Goal: Task Accomplishment & Management: Complete application form

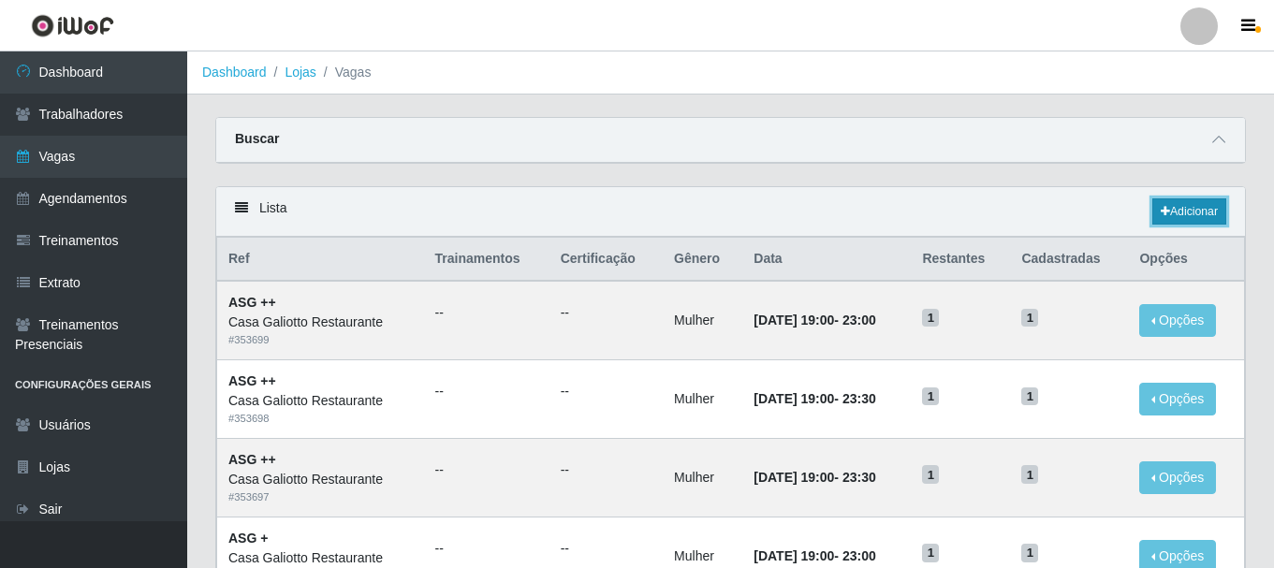
click at [1201, 211] on link "Adicionar" at bounding box center [1189, 211] width 74 height 26
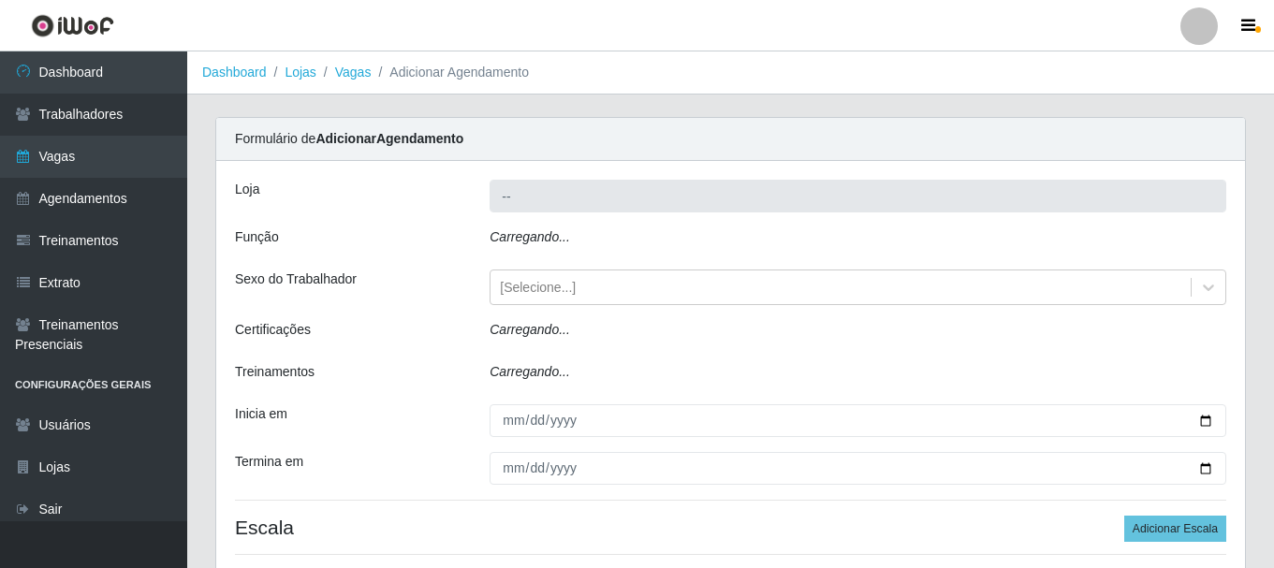
type input "Casa Galiotto Restaurante"
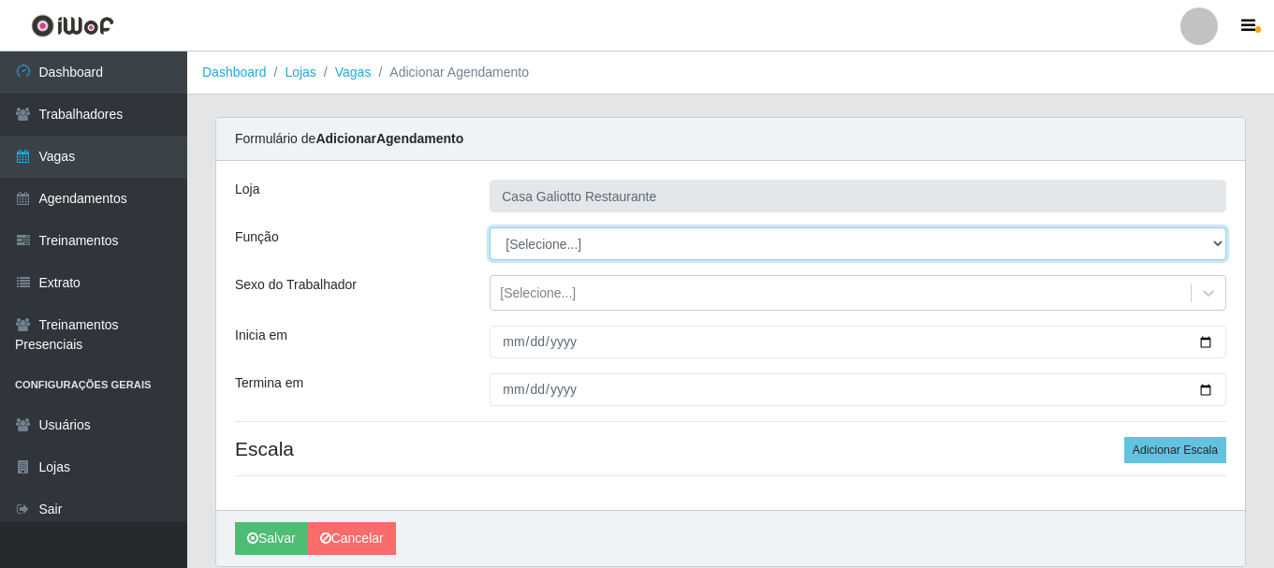
click at [694, 255] on select "[Selecione...] ASG ASG + ASG ++ Auxiliar de Cozinha Auxiliar de Cozinha + Auxil…" at bounding box center [857, 243] width 737 height 33
click at [489, 227] on select "[Selecione...] ASG ASG + ASG ++ Auxiliar de Cozinha Auxiliar de Cozinha + Auxil…" at bounding box center [857, 243] width 737 height 33
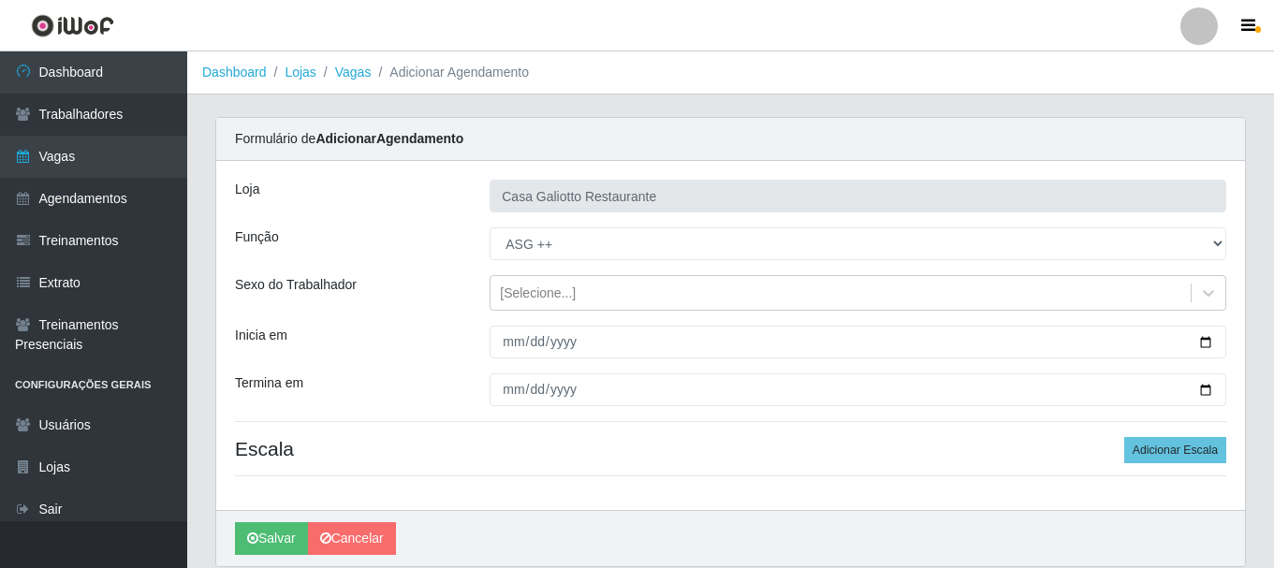
click at [607, 260] on div "Loja Casa Galiotto Restaurante Função [Selecione...] ASG ASG + ASG ++ Auxiliar …" at bounding box center [730, 335] width 1029 height 349
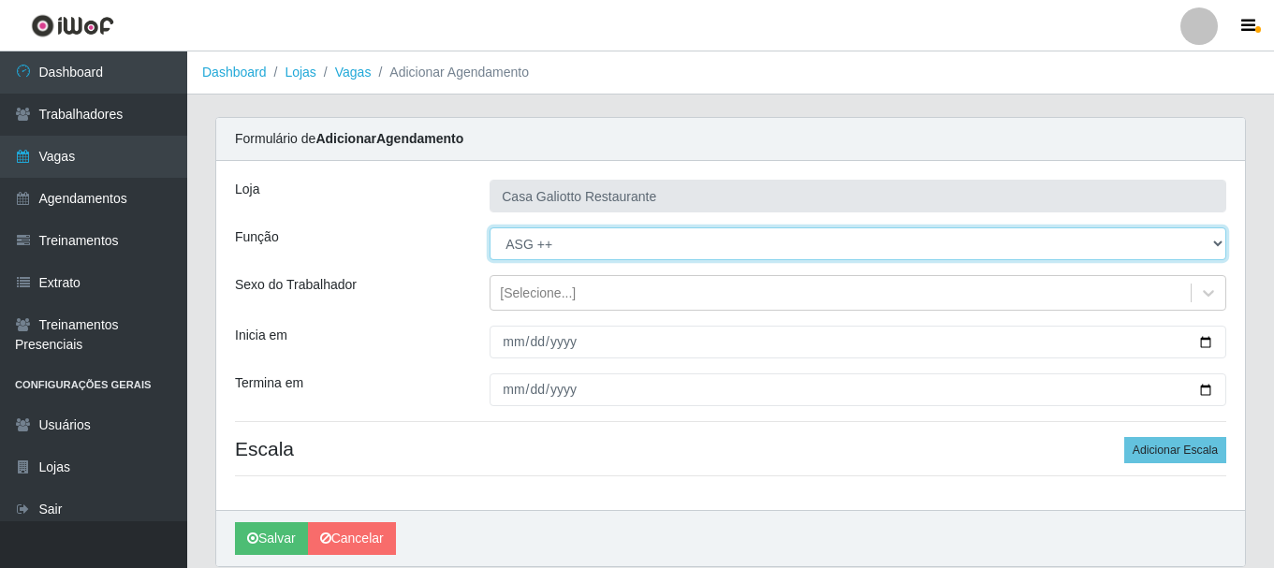
click at [606, 247] on select "[Selecione...] ASG ASG + ASG ++ Auxiliar de Cozinha Auxiliar de Cozinha + Auxil…" at bounding box center [857, 243] width 737 height 33
select select "79"
click at [489, 227] on select "[Selecione...] ASG ASG + ASG ++ Auxiliar de Cozinha Auxiliar de Cozinha + Auxil…" at bounding box center [857, 243] width 737 height 33
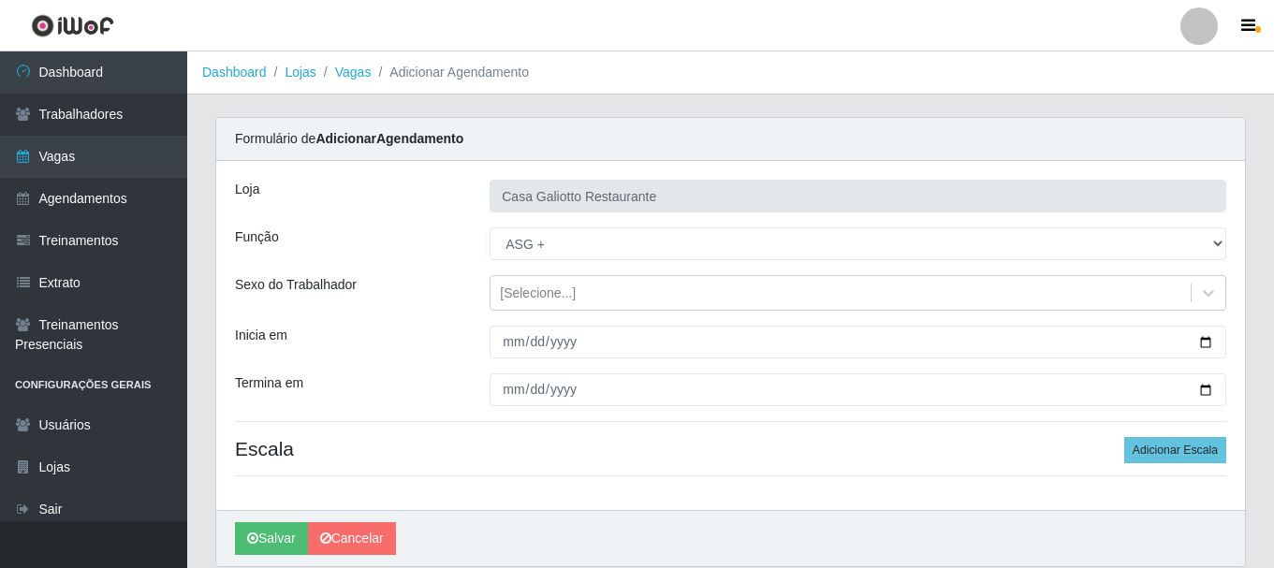
drag, startPoint x: 600, startPoint y: 304, endPoint x: 600, endPoint y: 314, distance: 10.3
click at [600, 310] on div "[Selecione...]" at bounding box center [857, 293] width 737 height 36
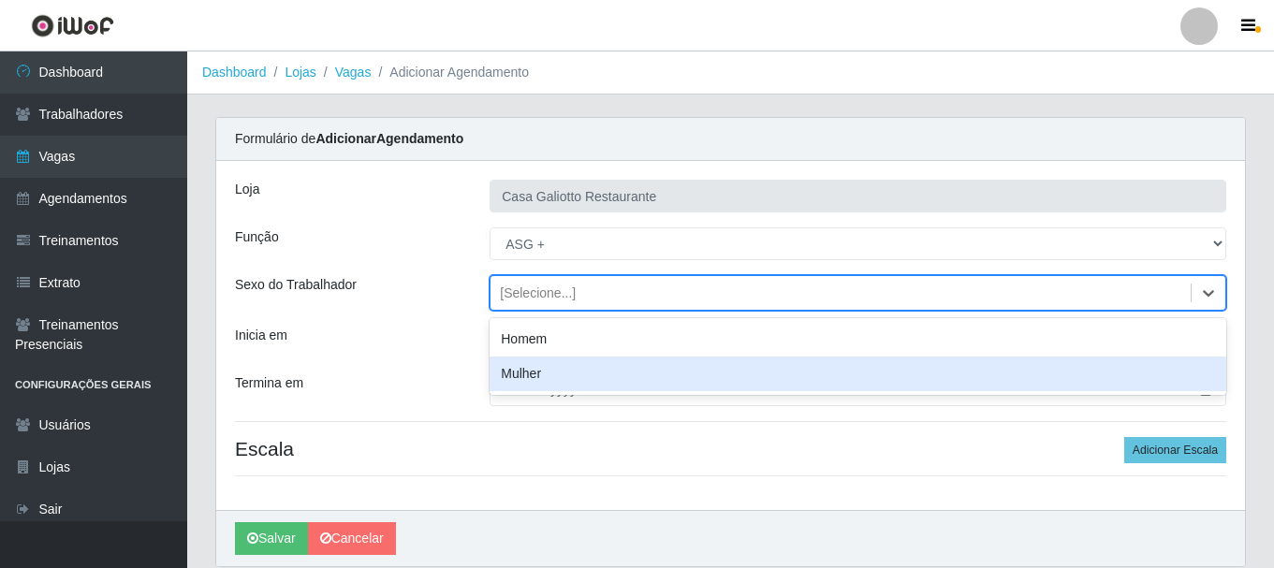
click at [602, 370] on div "Mulher" at bounding box center [857, 374] width 737 height 35
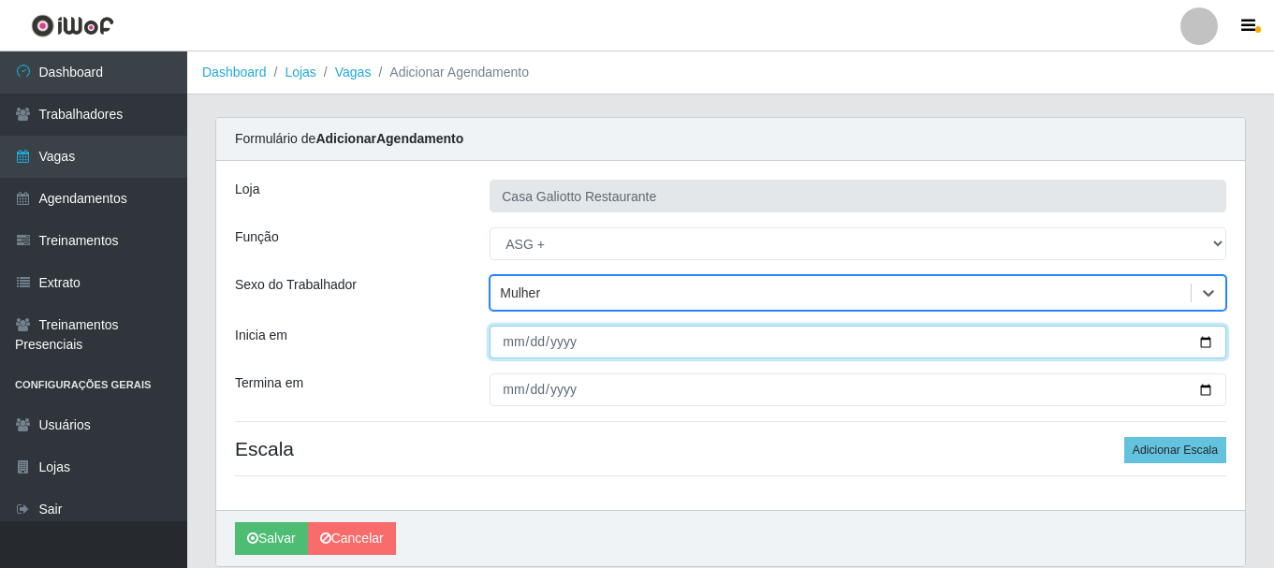
click at [1200, 338] on input "Inicia em" at bounding box center [857, 342] width 737 height 33
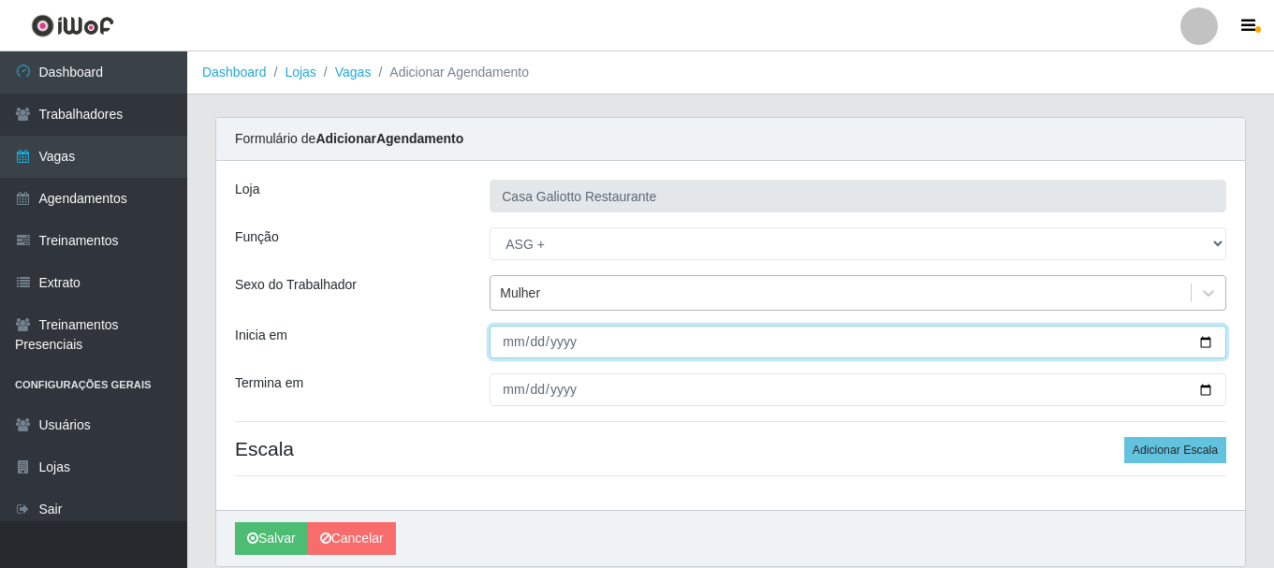
type input "[DATE]"
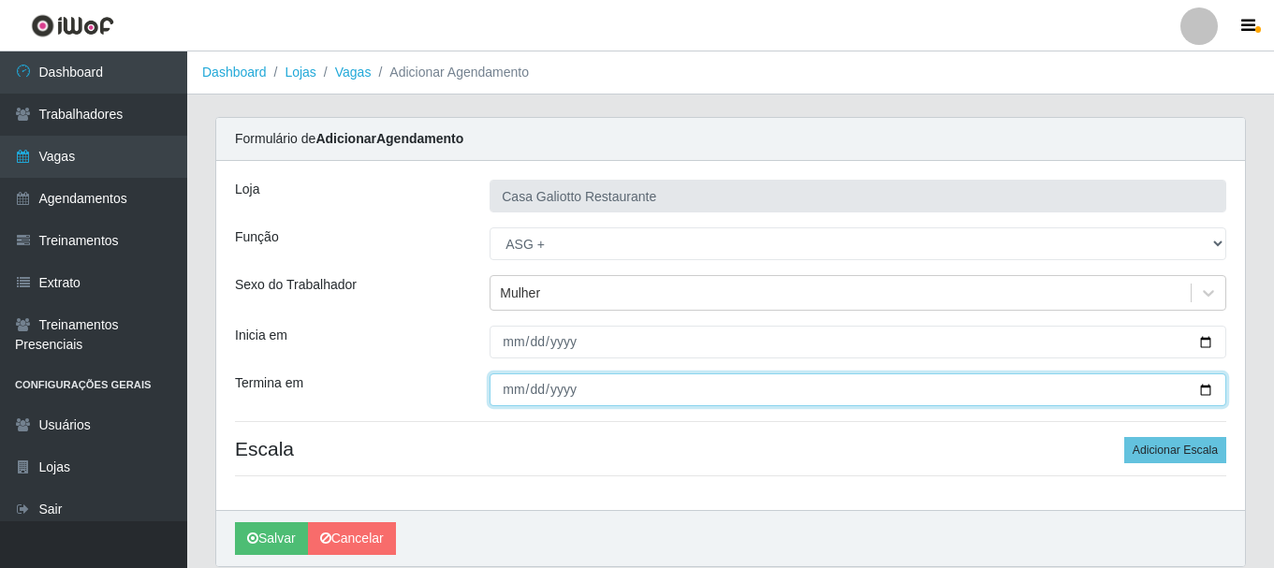
click at [1204, 390] on input "Termina em" at bounding box center [857, 389] width 737 height 33
type input "[DATE]"
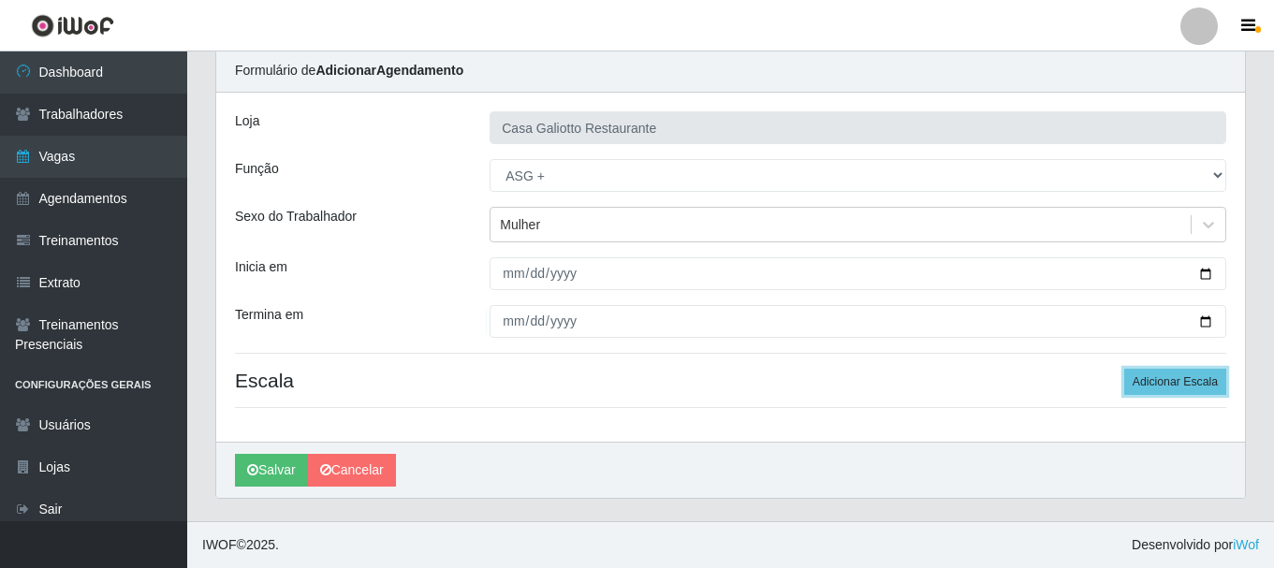
drag, startPoint x: 1178, startPoint y: 383, endPoint x: 1026, endPoint y: 339, distance: 158.8
click at [1176, 383] on button "Adicionar Escala" at bounding box center [1175, 382] width 102 height 26
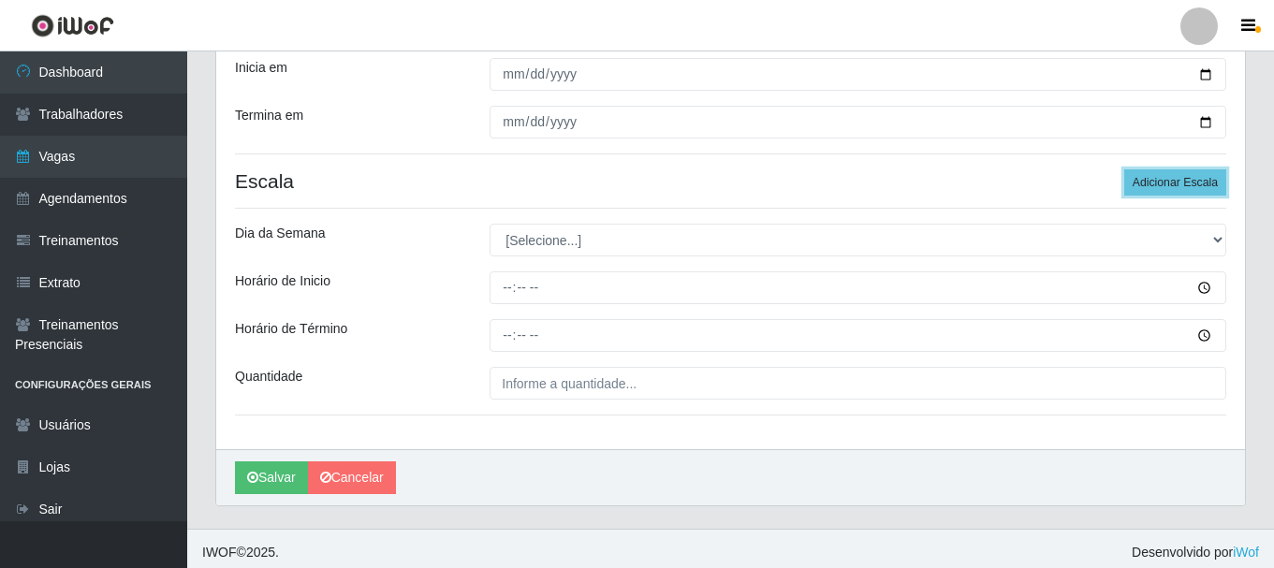
scroll to position [275, 0]
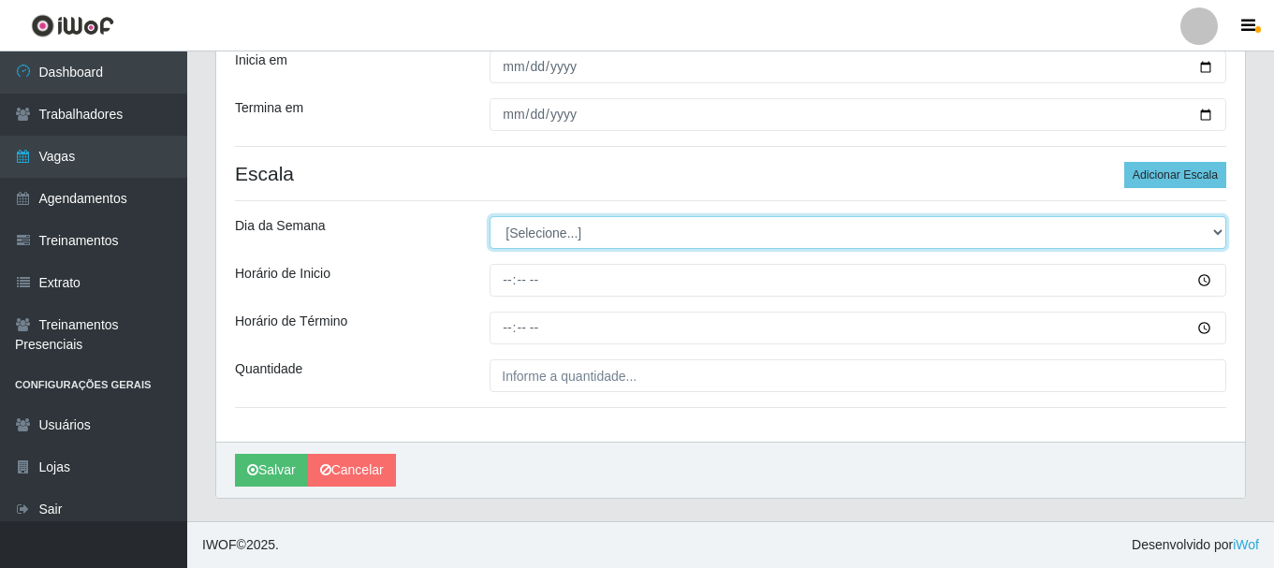
click at [603, 232] on select "[Selecione...] Segunda Terça Quarta Quinta Sexta Sábado Domingo" at bounding box center [857, 232] width 737 height 33
select select "2"
click at [489, 216] on select "[Selecione...] Segunda Terça Quarta Quinta Sexta Sábado Domingo" at bounding box center [857, 232] width 737 height 33
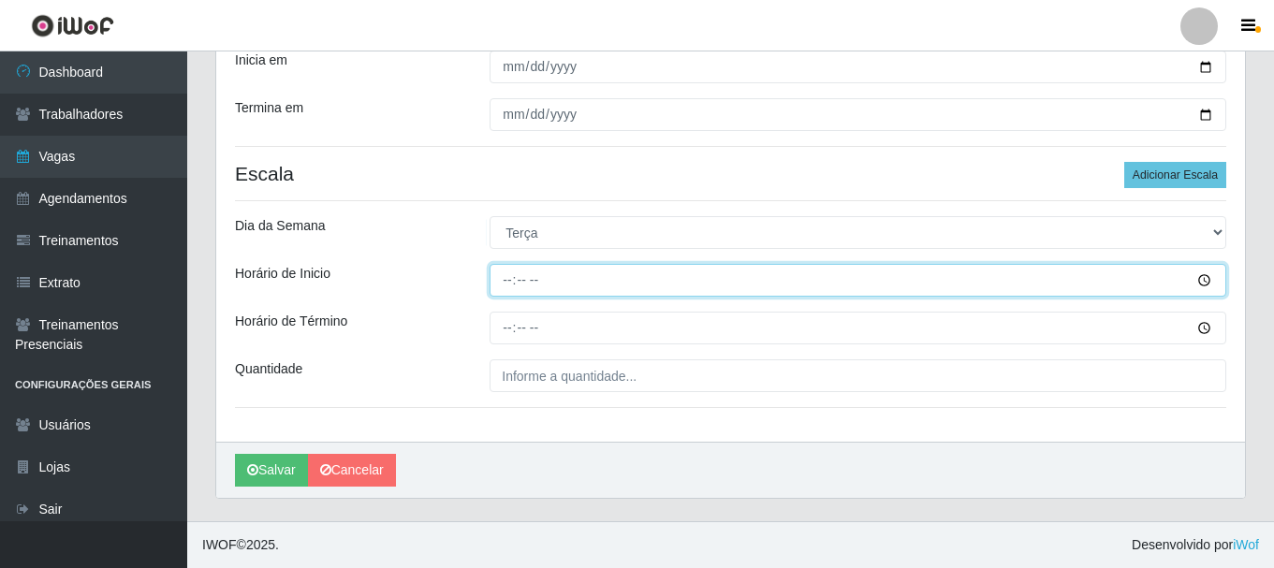
click at [680, 275] on input "Horário de Inicio" at bounding box center [857, 280] width 737 height 33
type input "19:00"
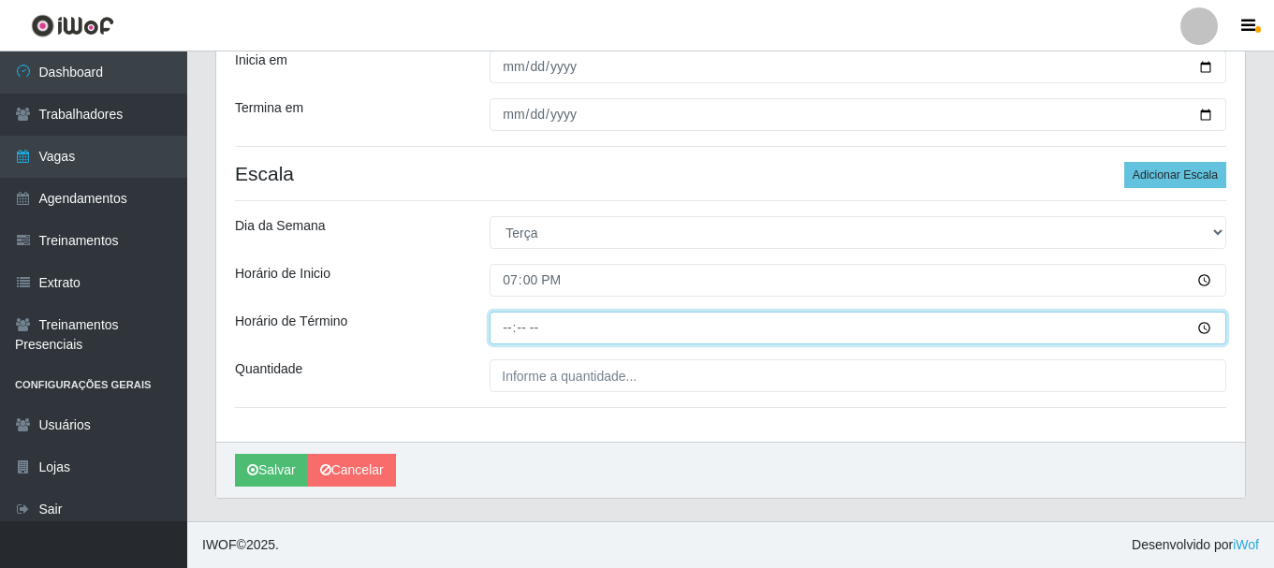
type input "23:00"
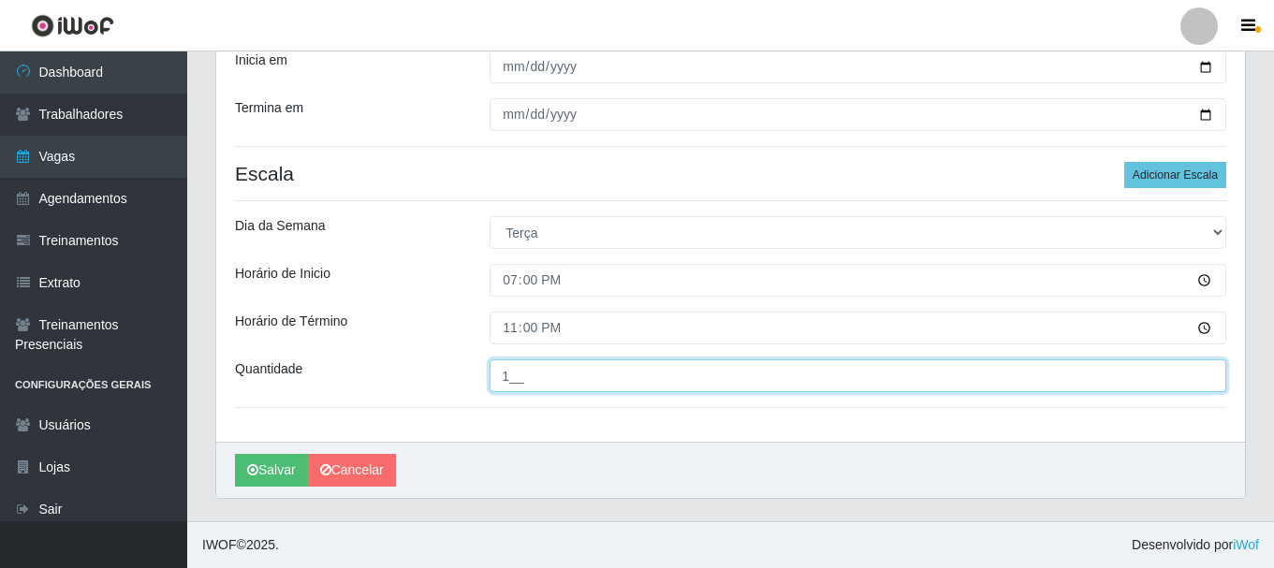
type input "1__"
click at [235, 454] on button "Salvar" at bounding box center [271, 470] width 73 height 33
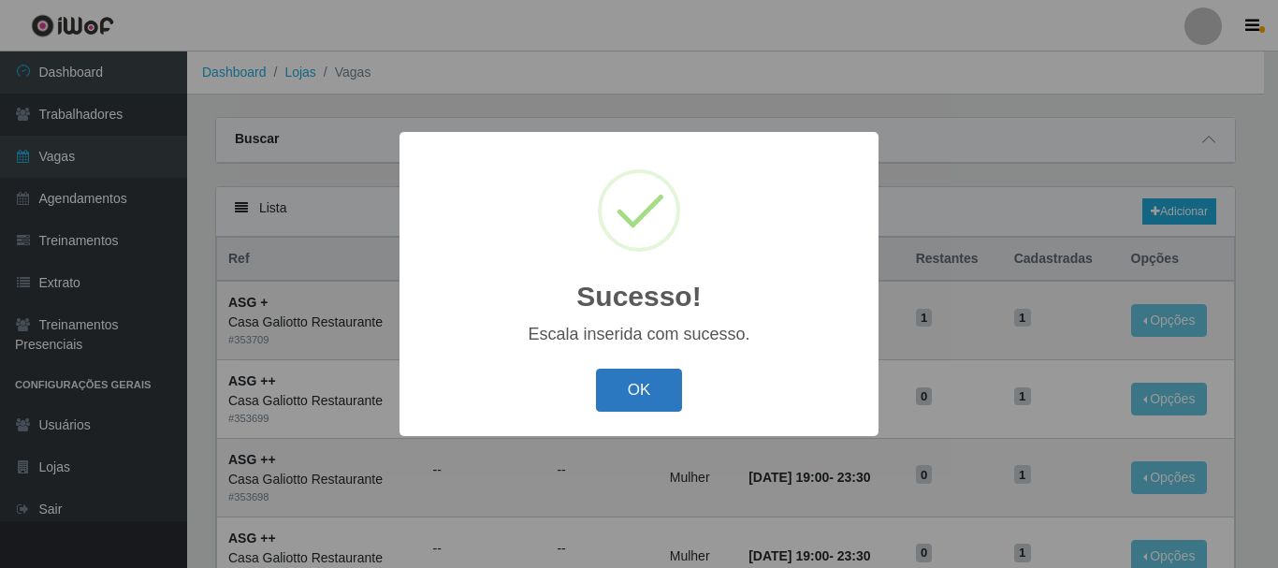
click at [629, 383] on button "OK" at bounding box center [639, 391] width 87 height 44
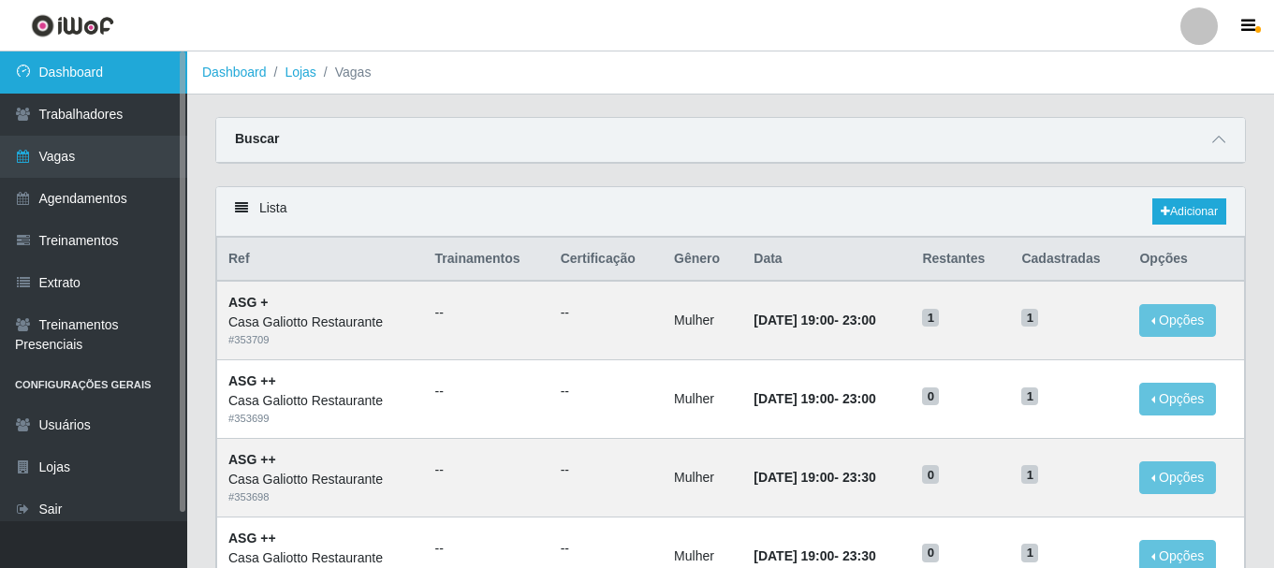
click at [26, 80] on link "Dashboard" at bounding box center [93, 72] width 187 height 42
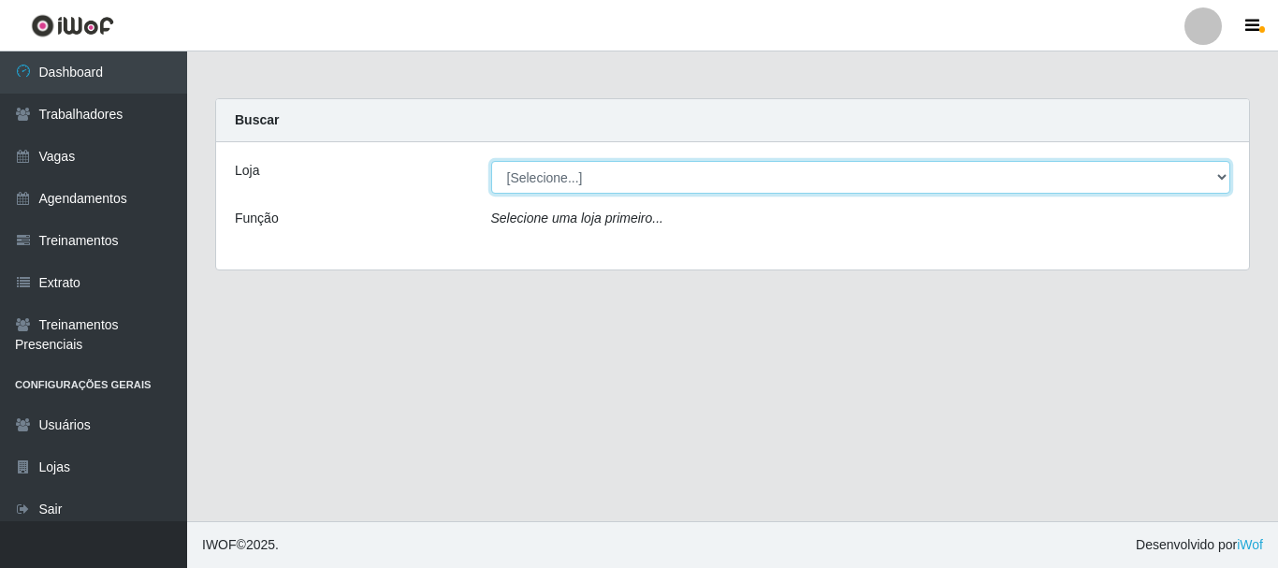
click at [643, 192] on select "[Selecione...] [GEOGRAPHIC_DATA]" at bounding box center [861, 177] width 740 height 33
select select "279"
click at [491, 161] on select "[Selecione...] [GEOGRAPHIC_DATA]" at bounding box center [861, 177] width 740 height 33
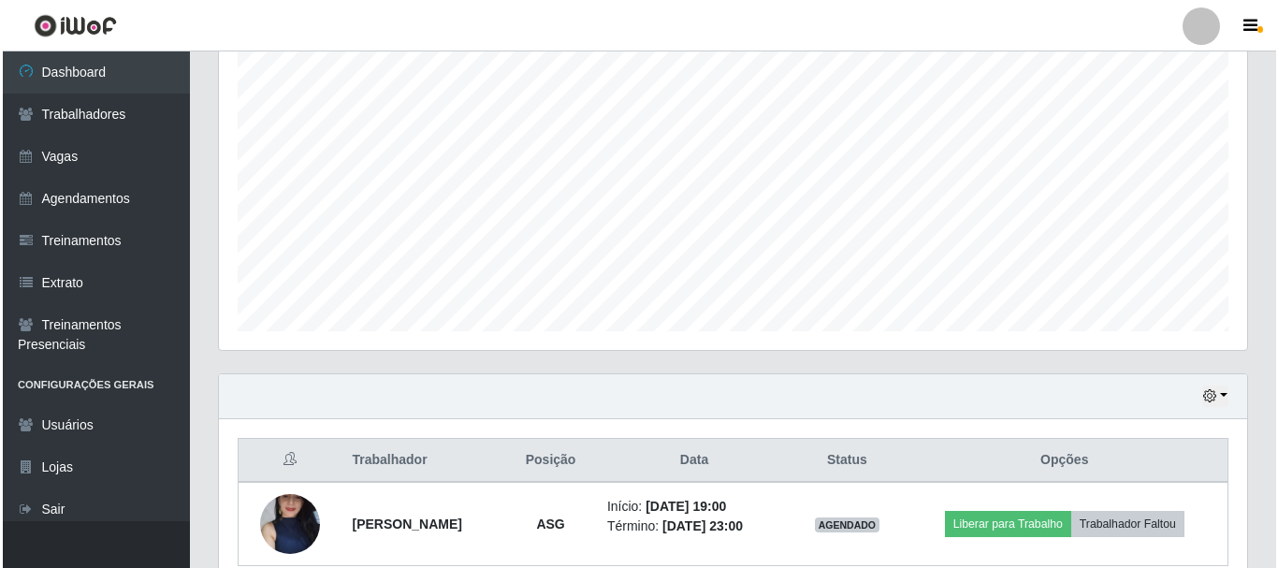
scroll to position [425, 0]
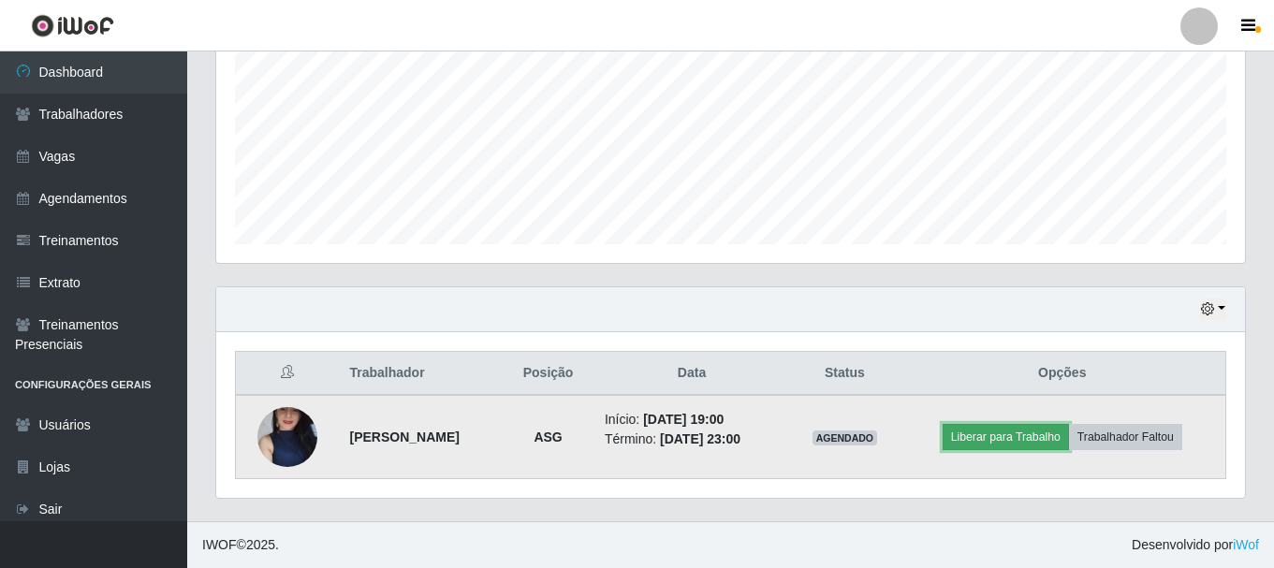
click at [1050, 428] on button "Liberar para Trabalho" at bounding box center [1005, 437] width 126 height 26
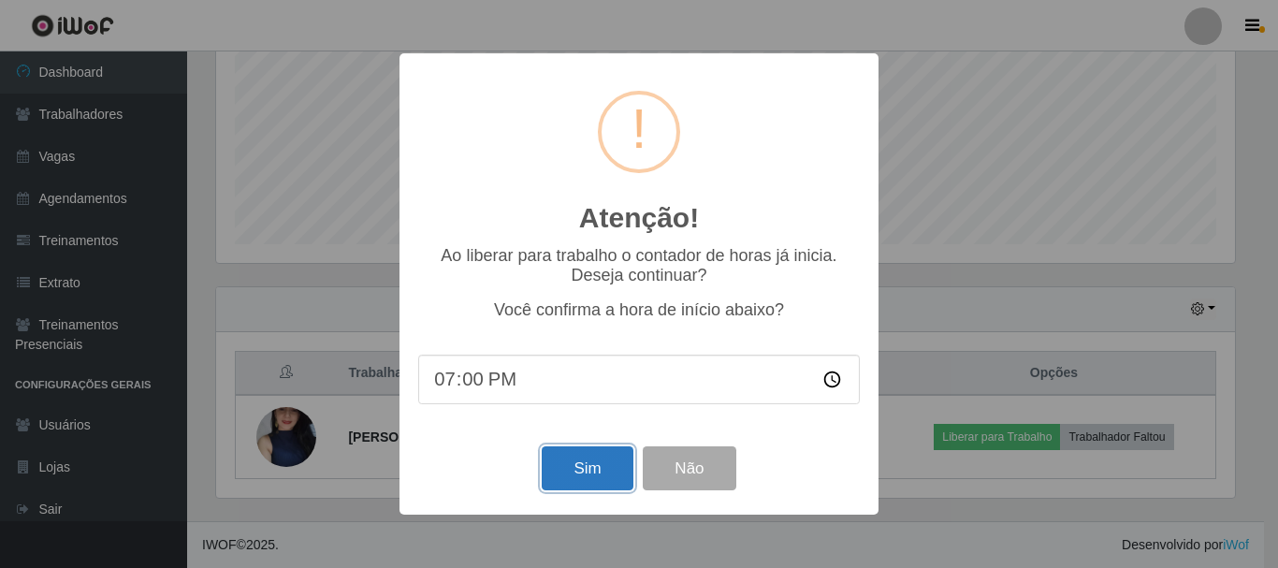
click at [572, 472] on button "Sim" at bounding box center [587, 468] width 91 height 44
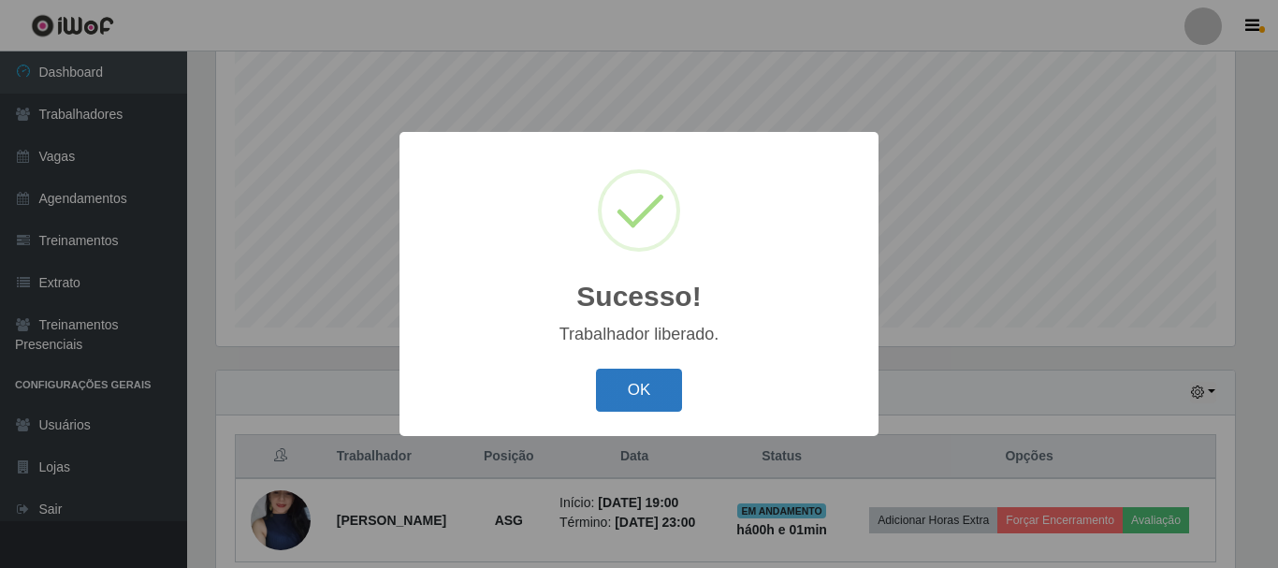
click at [646, 386] on button "OK" at bounding box center [639, 391] width 87 height 44
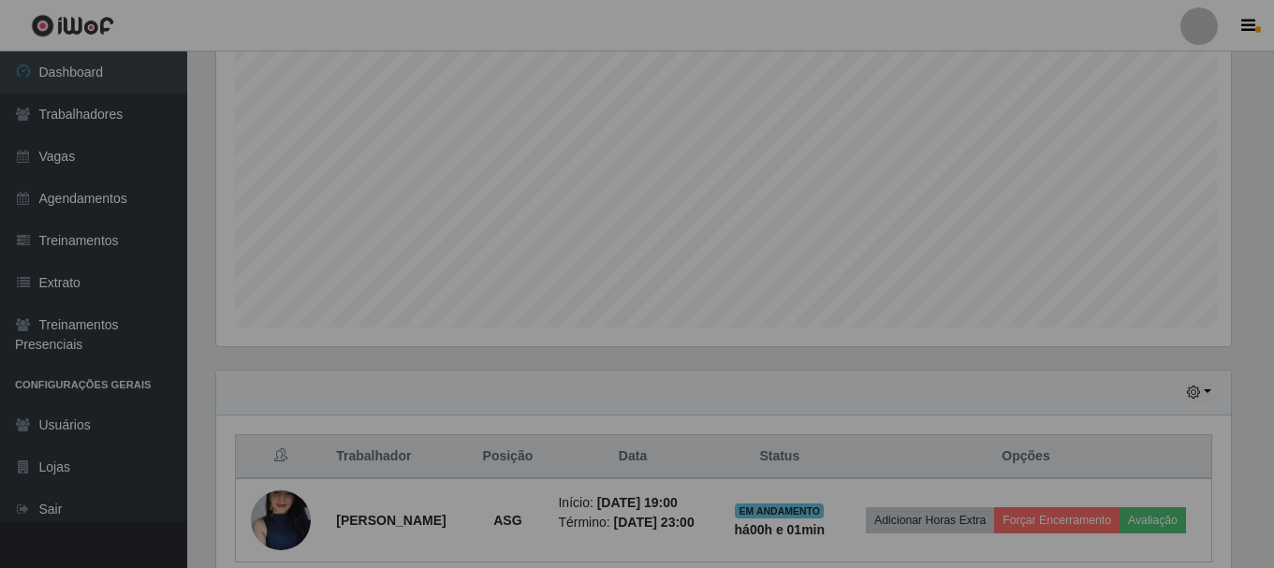
scroll to position [388, 1029]
